Goal: Ask a question

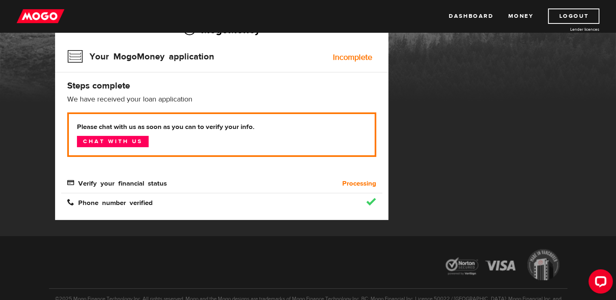
scroll to position [40, 0]
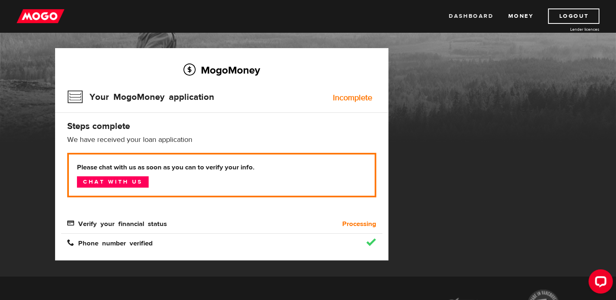
click at [476, 15] on link "Dashboard" at bounding box center [471, 16] width 45 height 15
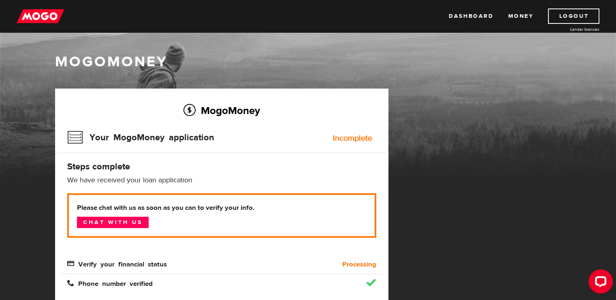
scroll to position [121, 0]
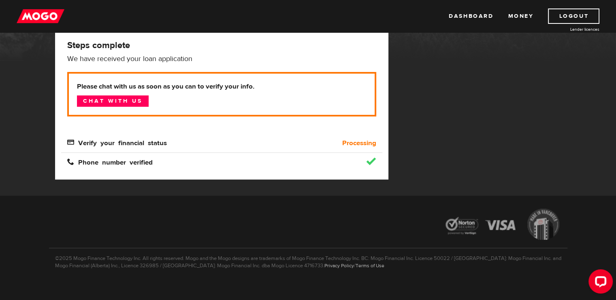
click at [73, 142] on span "Verify your financial status" at bounding box center [117, 142] width 100 height 7
drag, startPoint x: 73, startPoint y: 142, endPoint x: 85, endPoint y: 140, distance: 12.7
click at [80, 142] on span "Verify your financial status" at bounding box center [117, 142] width 100 height 7
click at [113, 141] on span "Verify your financial status" at bounding box center [117, 142] width 100 height 7
click at [204, 140] on div "Verify your financial status" at bounding box center [181, 143] width 241 height 10
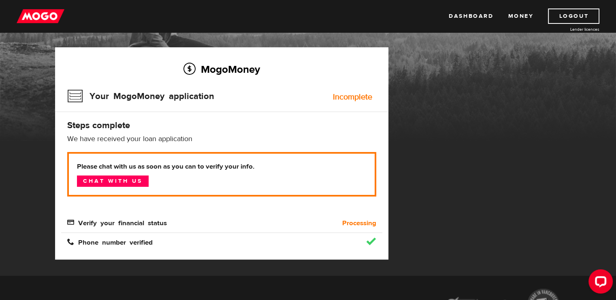
scroll to position [0, 0]
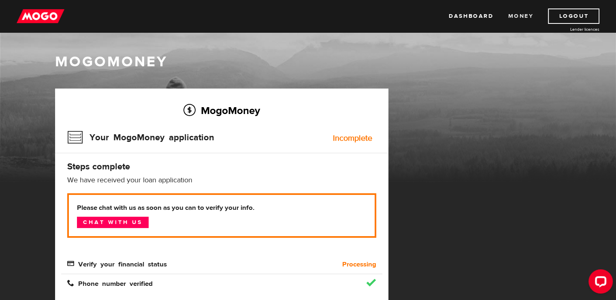
click at [518, 17] on link "Money" at bounding box center [521, 16] width 26 height 15
click at [351, 138] on div "Incomplete" at bounding box center [352, 138] width 39 height 8
drag, startPoint x: 351, startPoint y: 138, endPoint x: 204, endPoint y: 137, distance: 147.4
click at [244, 140] on div "Your MogoMoney application Incomplete" at bounding box center [221, 140] width 309 height 26
drag, startPoint x: 134, startPoint y: 142, endPoint x: 108, endPoint y: 134, distance: 27.0
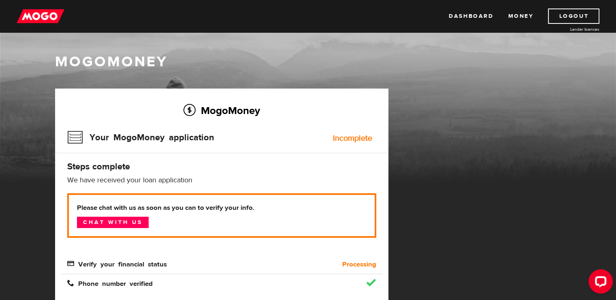
click at [129, 140] on h3 "Your MogoMoney application" at bounding box center [140, 137] width 147 height 21
click at [83, 133] on h3 "Your MogoMoney application" at bounding box center [140, 137] width 147 height 21
drag, startPoint x: 75, startPoint y: 131, endPoint x: 68, endPoint y: 132, distance: 7.0
click at [74, 131] on h3 "Your MogoMoney application" at bounding box center [140, 137] width 147 height 21
click at [66, 133] on div "MogoMoney Your MogoMoney application Incomplete Steps complete We have received…" at bounding box center [221, 195] width 333 height 213
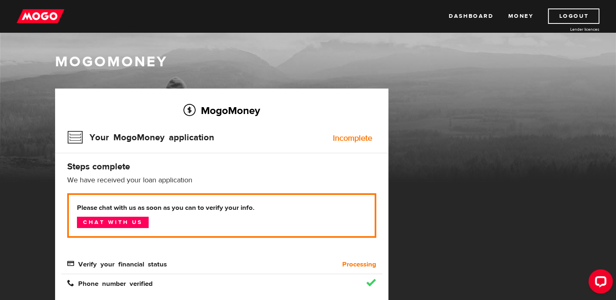
click at [68, 137] on h3 "Your MogoMoney application" at bounding box center [140, 137] width 147 height 21
click at [116, 223] on link "Chat with us" at bounding box center [113, 222] width 72 height 11
click at [568, 14] on link "Logout" at bounding box center [573, 16] width 51 height 15
